Goal: Check status: Check status

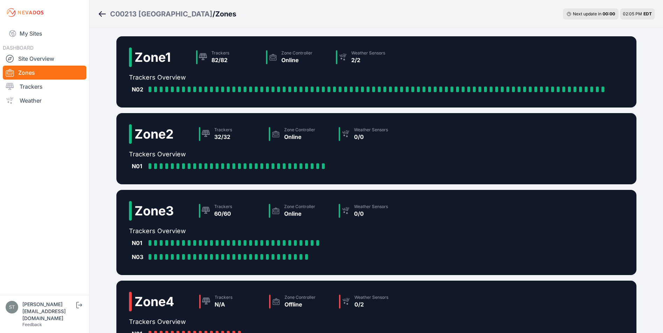
scroll to position [92, 0]
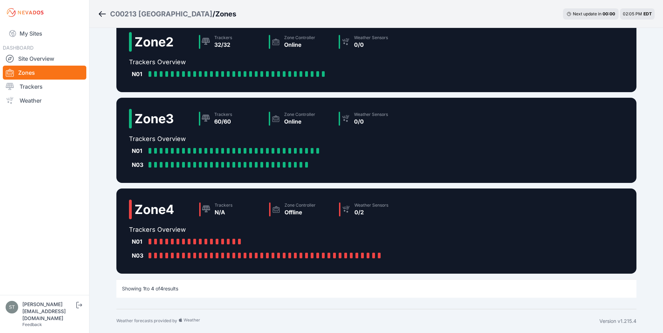
click at [26, 12] on img at bounding box center [25, 12] width 39 height 11
click at [30, 36] on link "My Sites" at bounding box center [45, 33] width 84 height 17
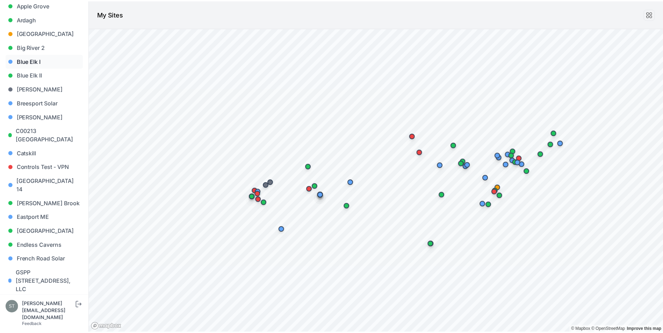
scroll to position [175, 0]
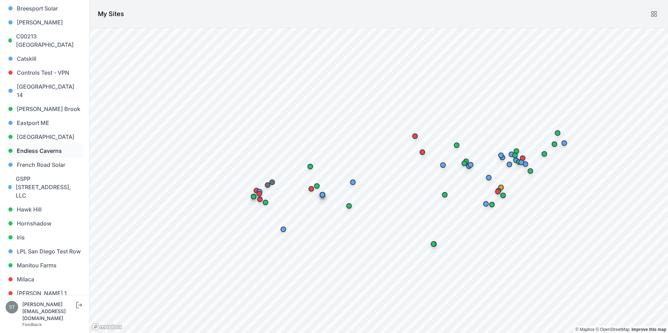
click at [26, 144] on link "Endless Caverns" at bounding box center [45, 151] width 78 height 14
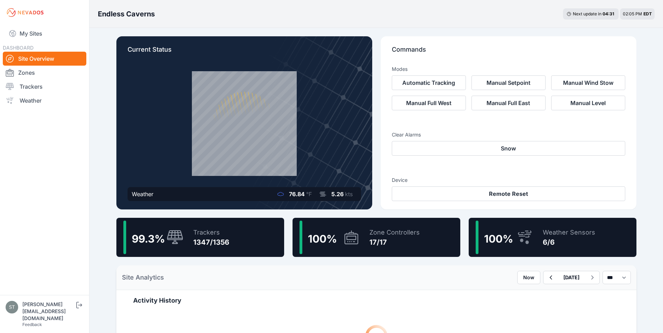
click at [185, 240] on div "99.3 % Trackers 1347/1356" at bounding box center [200, 237] width 168 height 39
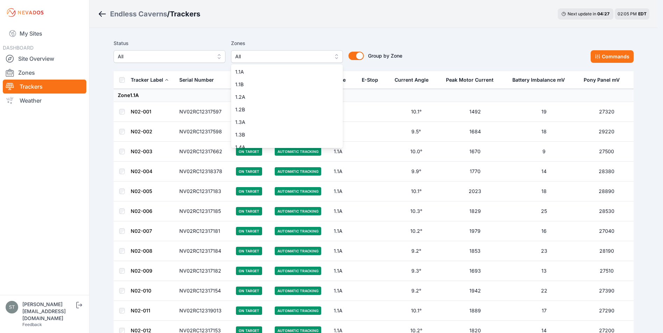
click at [261, 57] on span "All" at bounding box center [282, 56] width 94 height 8
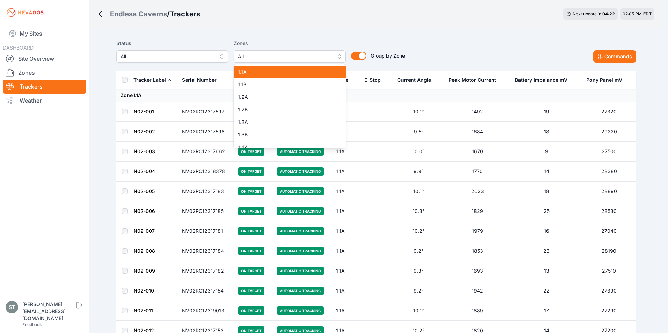
click at [243, 73] on span "1.1A" at bounding box center [285, 72] width 95 height 7
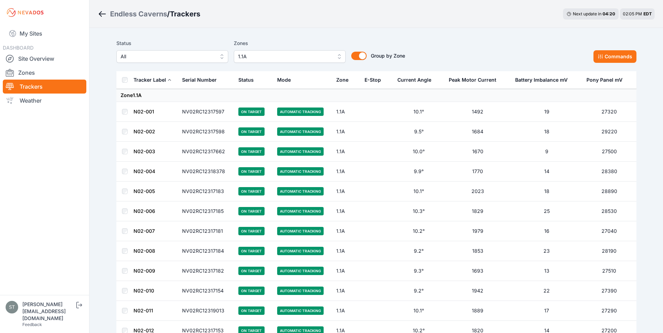
click at [140, 112] on link "N02-001" at bounding box center [144, 112] width 21 height 6
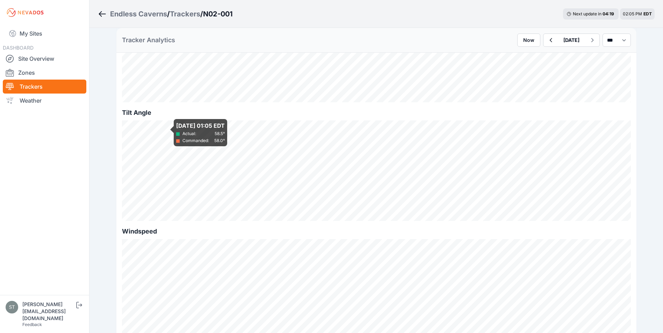
scroll to position [245, 0]
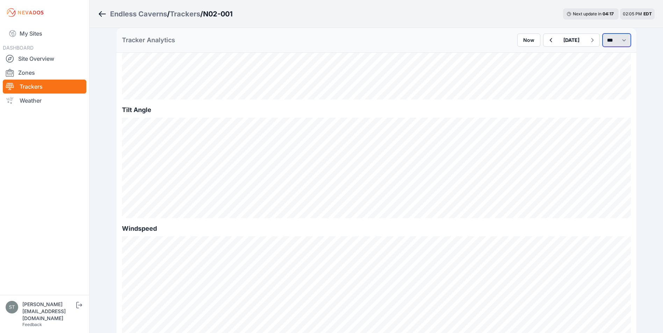
click at [618, 39] on select "*** **** *****" at bounding box center [617, 40] width 28 height 13
click at [603, 34] on select "*** **** *****" at bounding box center [617, 40] width 28 height 13
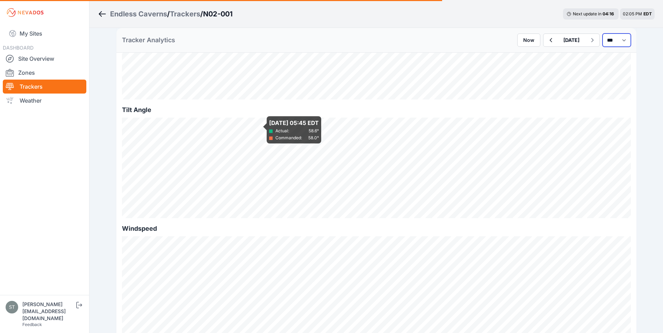
select select "*******"
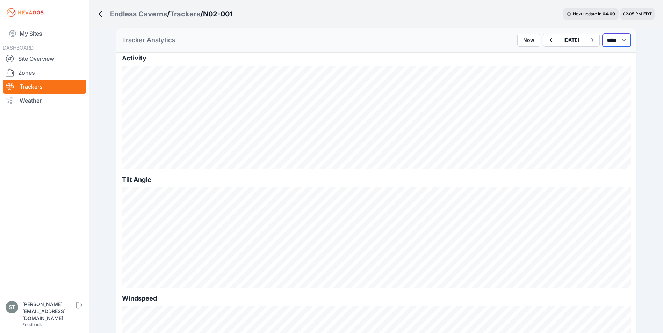
scroll to position [210, 0]
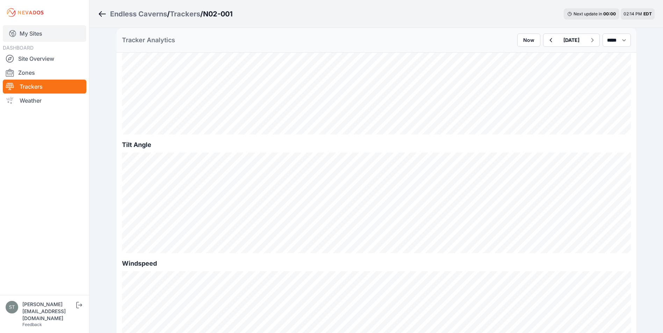
click at [21, 31] on link "My Sites" at bounding box center [45, 33] width 84 height 17
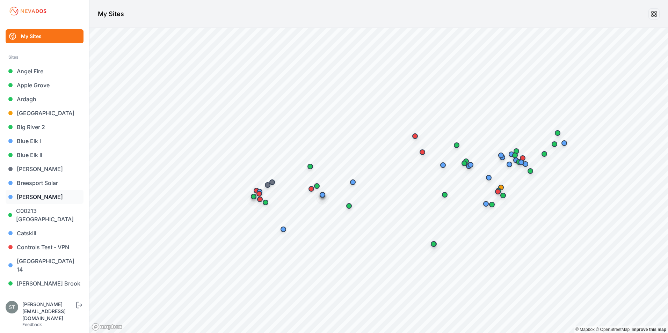
click at [22, 196] on link "[PERSON_NAME]" at bounding box center [45, 197] width 78 height 14
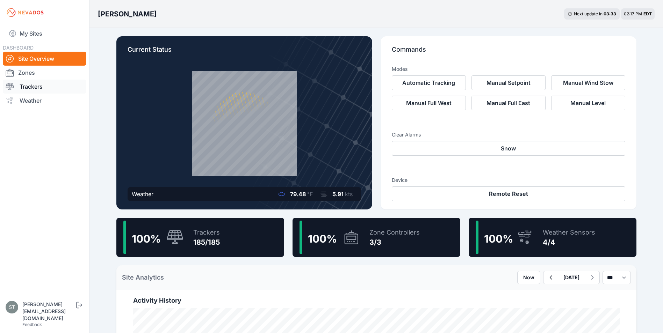
click at [27, 87] on link "Trackers" at bounding box center [45, 87] width 84 height 14
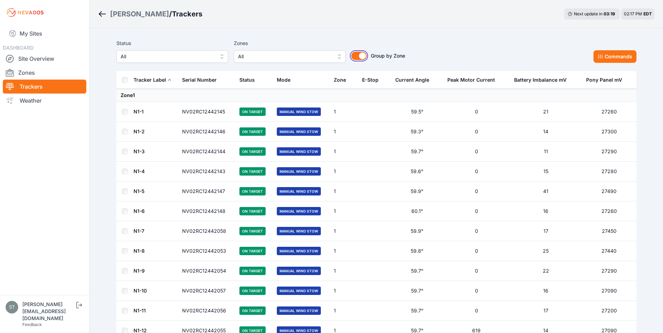
click at [357, 57] on button "Group by Zone" at bounding box center [358, 56] width 15 height 8
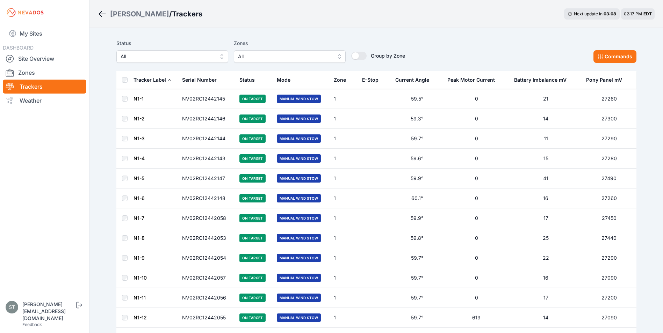
click at [372, 81] on div "E-Stop" at bounding box center [370, 80] width 16 height 7
click at [370, 80] on div "E-Stop" at bounding box center [370, 80] width 16 height 7
click at [370, 81] on div "E-Stop" at bounding box center [370, 80] width 16 height 7
click at [190, 78] on div "Serial Number" at bounding box center [199, 80] width 35 height 7
click at [138, 98] on link "N2-5" at bounding box center [140, 99] width 12 height 6
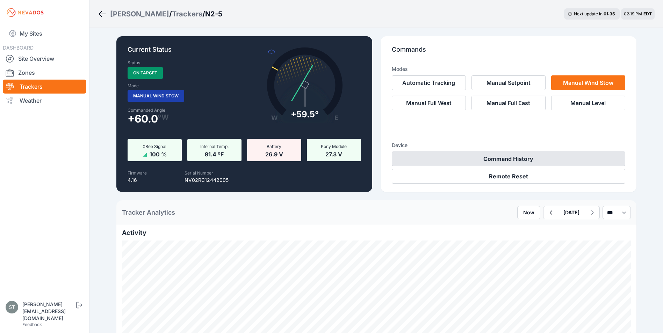
click at [512, 159] on button "Command History" at bounding box center [508, 159] width 233 height 15
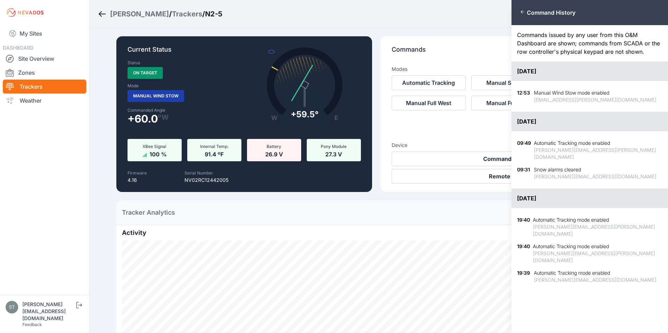
click at [378, 216] on div "Close panel Command History Commands issued by any user from this O&M Dashboard…" at bounding box center [334, 166] width 668 height 333
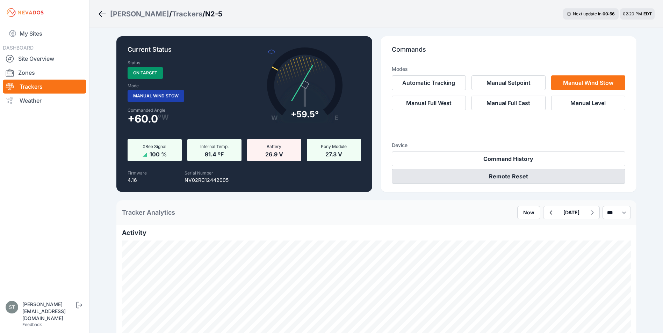
click at [509, 173] on button "Remote Reset" at bounding box center [508, 176] width 233 height 15
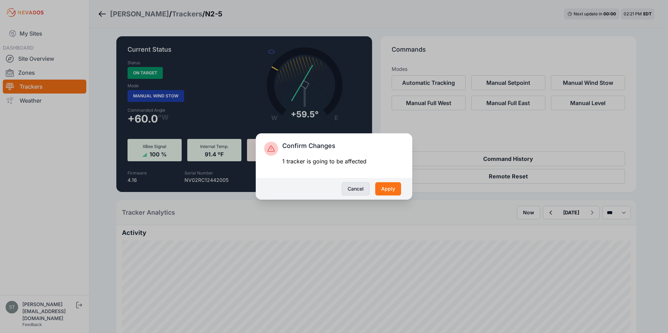
click at [350, 190] on button "Cancel" at bounding box center [356, 188] width 28 height 13
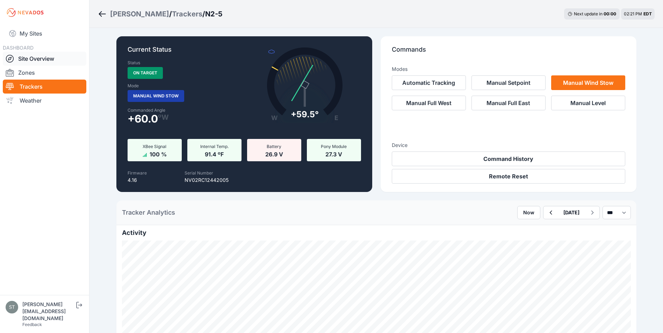
click at [34, 59] on link "Site Overview" at bounding box center [45, 59] width 84 height 14
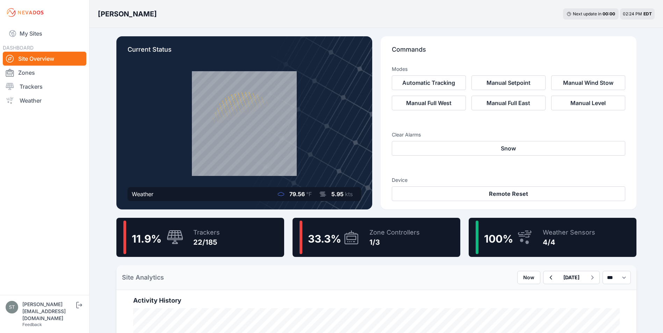
click at [350, 237] on icon at bounding box center [351, 238] width 17 height 16
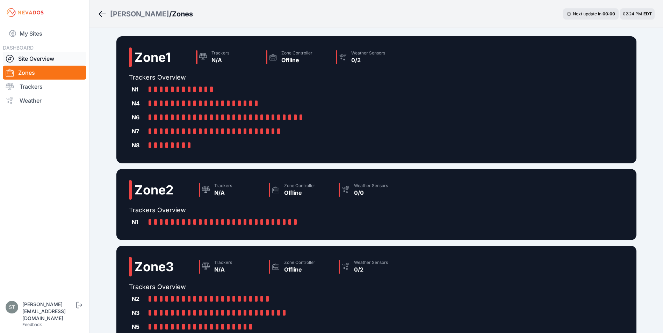
click at [29, 58] on link "Site Overview" at bounding box center [45, 59] width 84 height 14
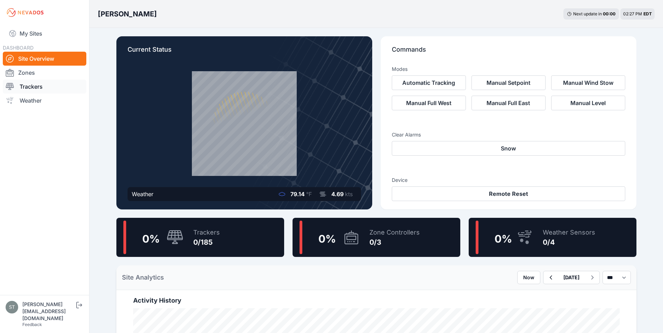
click at [31, 86] on link "Trackers" at bounding box center [45, 87] width 84 height 14
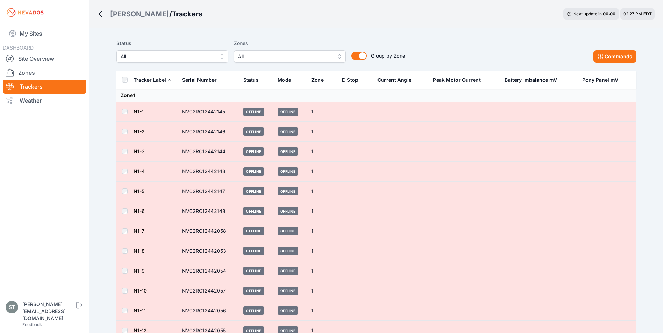
click at [138, 109] on link "N1-1" at bounding box center [139, 112] width 10 height 6
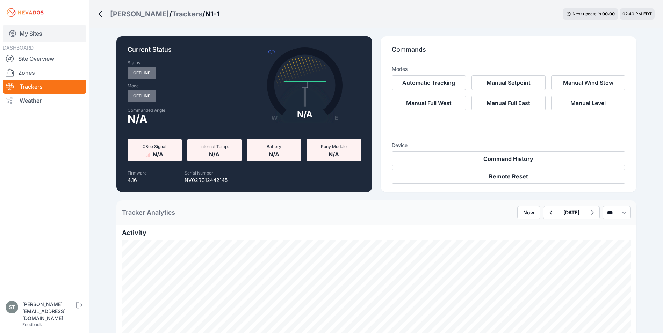
click at [30, 31] on link "My Sites" at bounding box center [45, 33] width 84 height 17
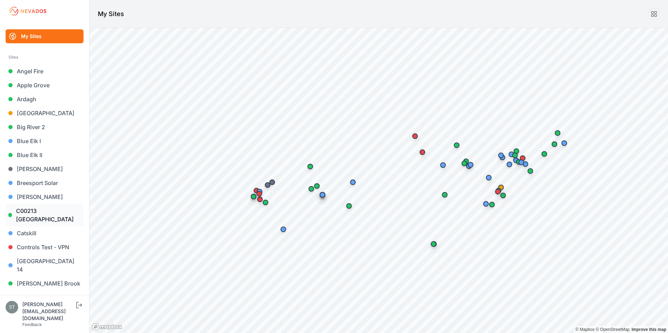
click at [33, 214] on link "C00213 [GEOGRAPHIC_DATA]" at bounding box center [45, 215] width 78 height 22
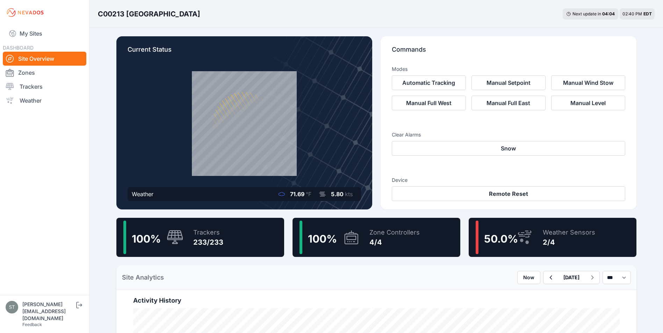
click at [181, 240] on icon at bounding box center [175, 237] width 16 height 14
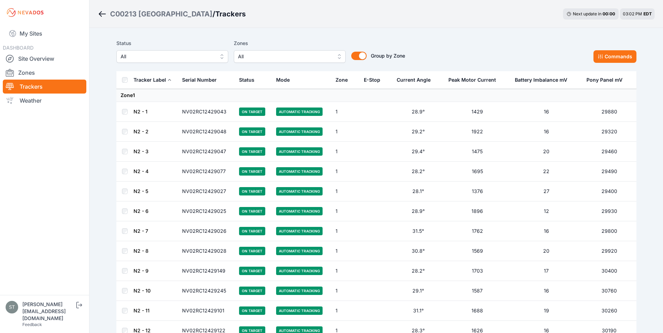
click at [24, 13] on img at bounding box center [25, 12] width 39 height 11
click at [26, 35] on link "My Sites" at bounding box center [45, 33] width 84 height 17
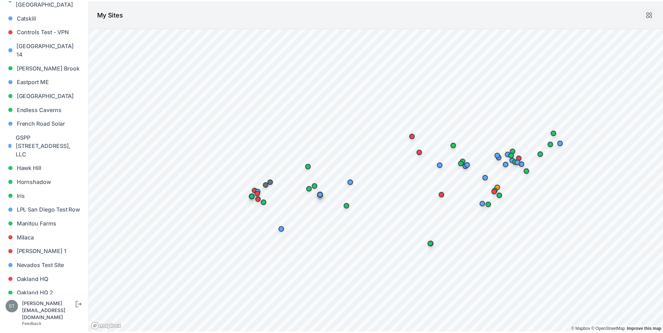
scroll to position [214, 0]
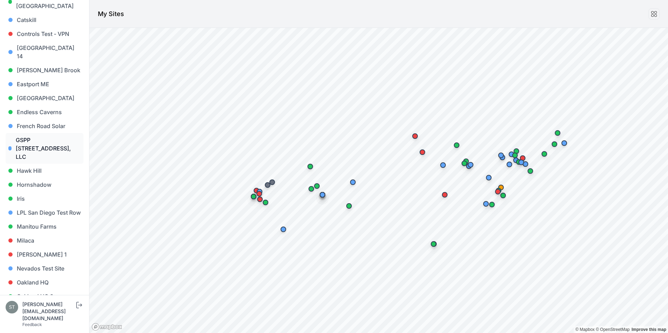
click at [38, 138] on link "GSPP [STREET_ADDRESS], LLC" at bounding box center [45, 148] width 78 height 31
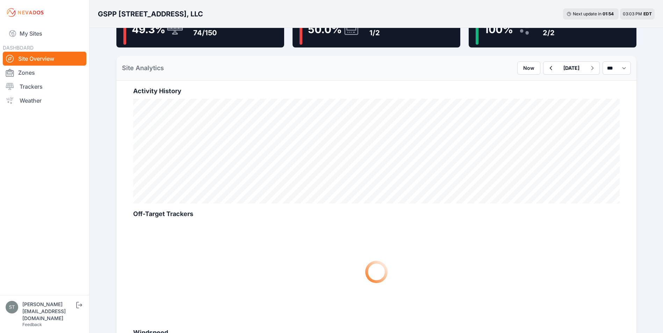
scroll to position [35, 0]
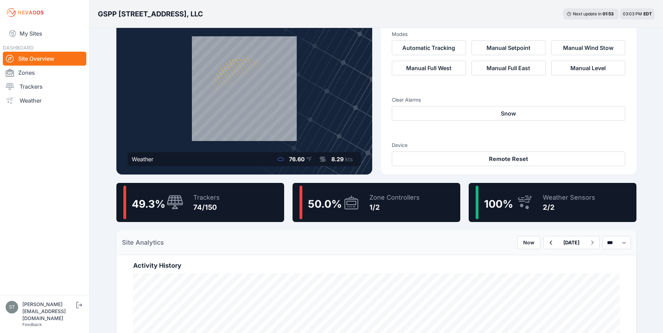
click at [173, 210] on icon at bounding box center [175, 202] width 17 height 15
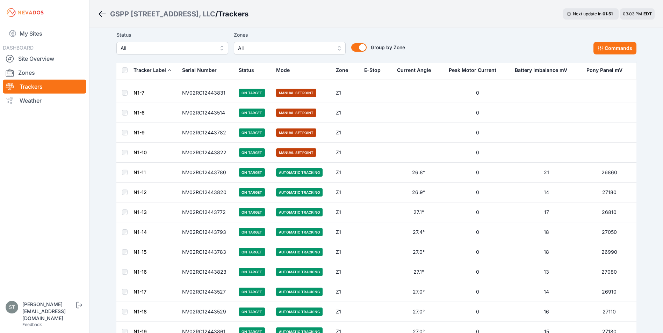
scroll to position [140, 0]
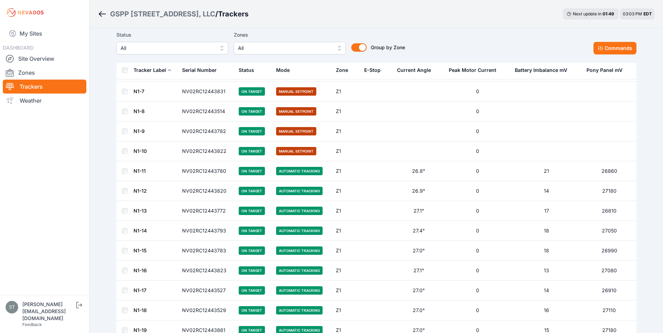
click at [135, 171] on link "N1-11" at bounding box center [140, 171] width 12 height 6
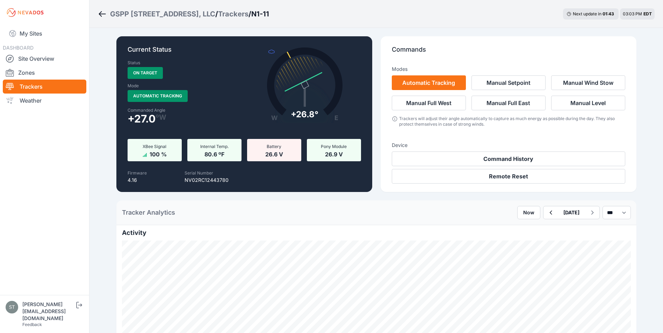
click at [23, 84] on link "Trackers" at bounding box center [45, 87] width 84 height 14
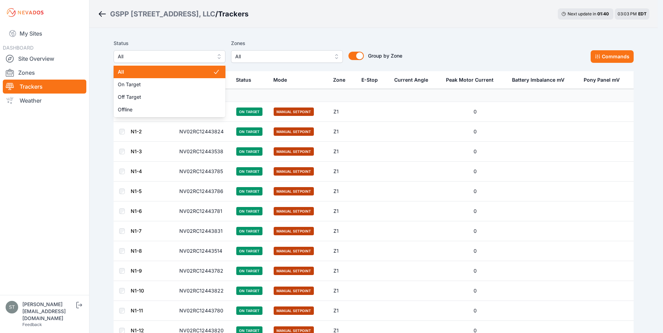
click at [169, 56] on span "All" at bounding box center [165, 56] width 94 height 8
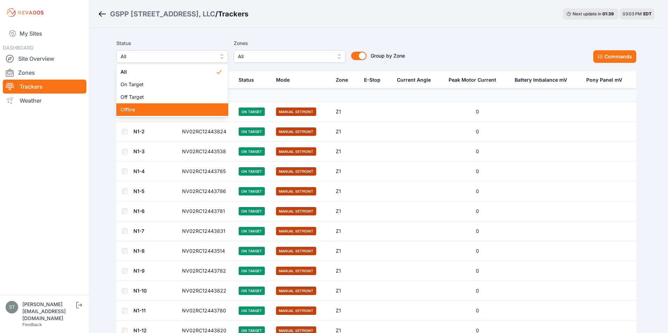
click at [140, 115] on div "Offline" at bounding box center [172, 109] width 112 height 13
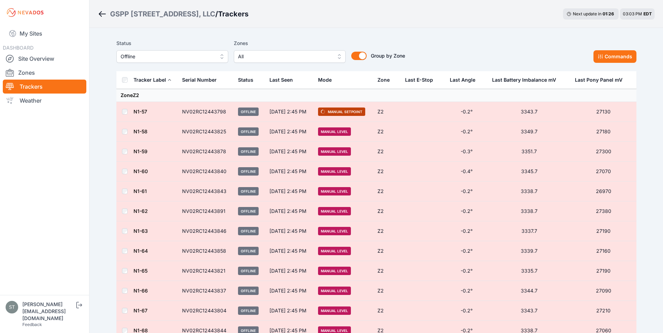
click at [143, 112] on link "N1-57" at bounding box center [141, 112] width 14 height 6
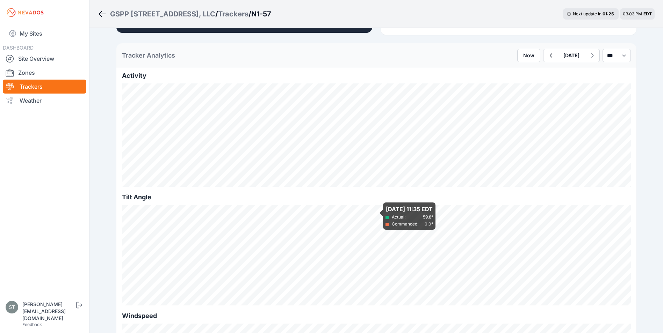
scroll to position [210, 0]
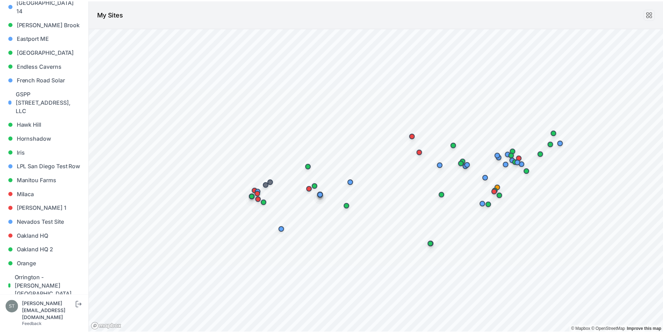
scroll to position [248, 0]
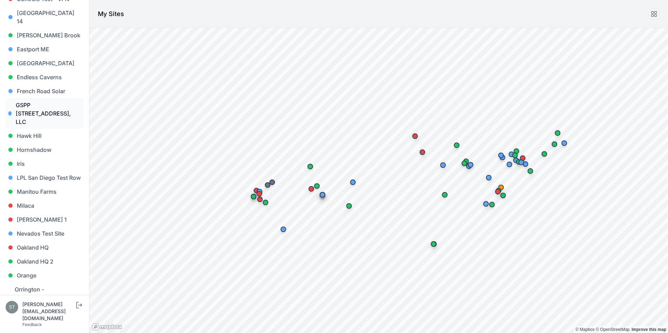
click at [43, 104] on link "GSPP [STREET_ADDRESS], LLC" at bounding box center [45, 113] width 78 height 31
